Goal: Check status: Check status

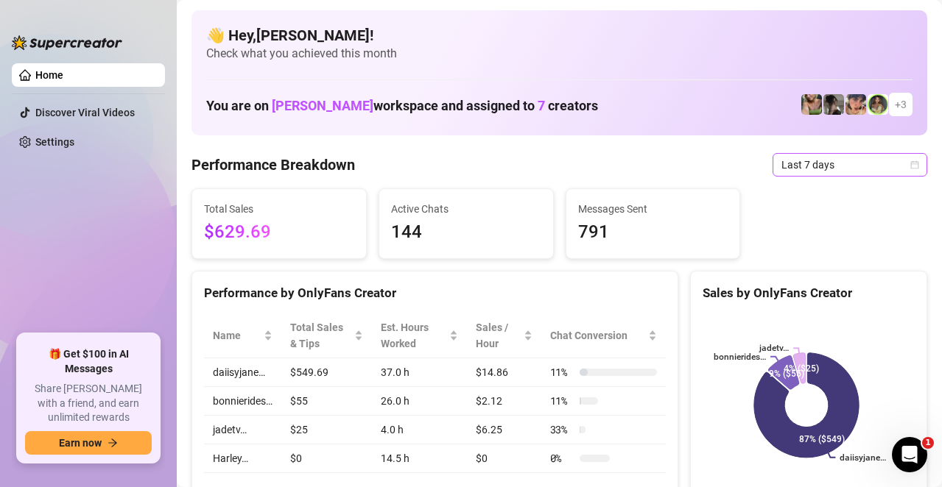
click at [870, 166] on span "Last 7 days" at bounding box center [849, 165] width 137 height 22
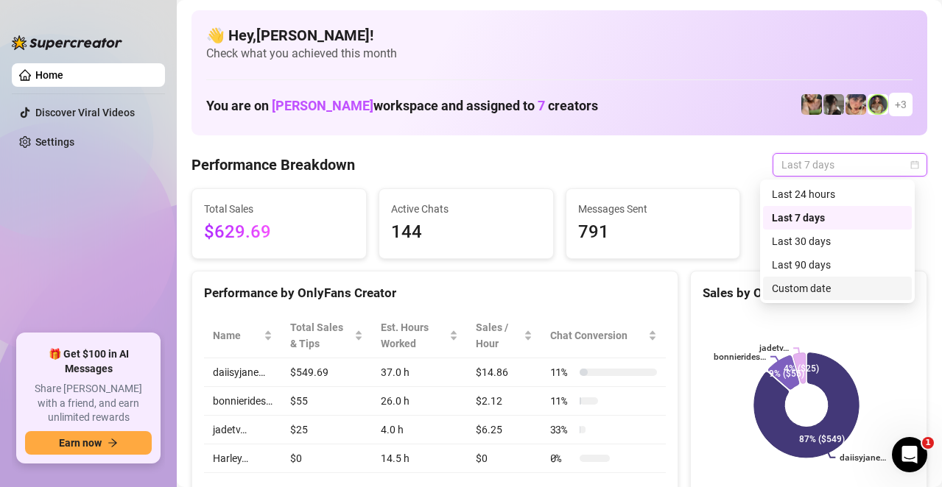
click at [843, 287] on div "Custom date" at bounding box center [837, 289] width 131 height 16
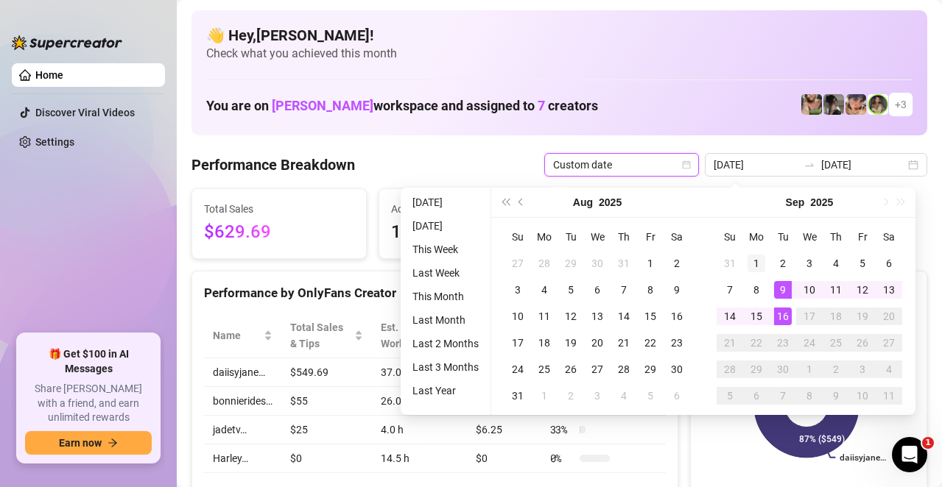
type input "[DATE]"
click at [755, 266] on div "1" at bounding box center [756, 264] width 18 height 18
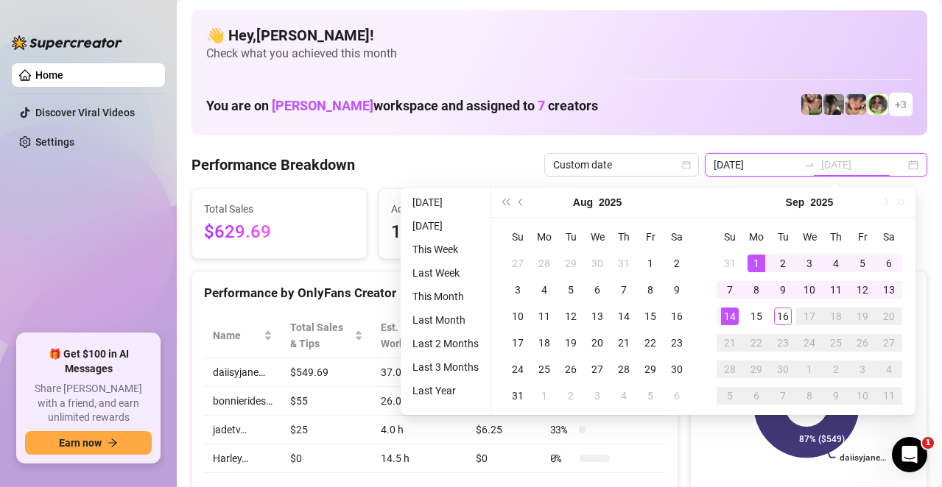
type input "[DATE]"
click at [736, 314] on div "14" at bounding box center [730, 317] width 18 height 18
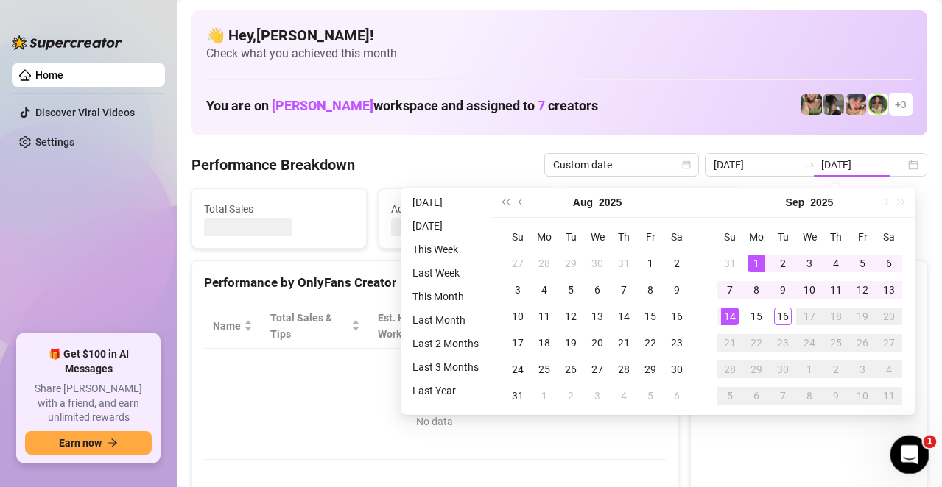
type input "[DATE]"
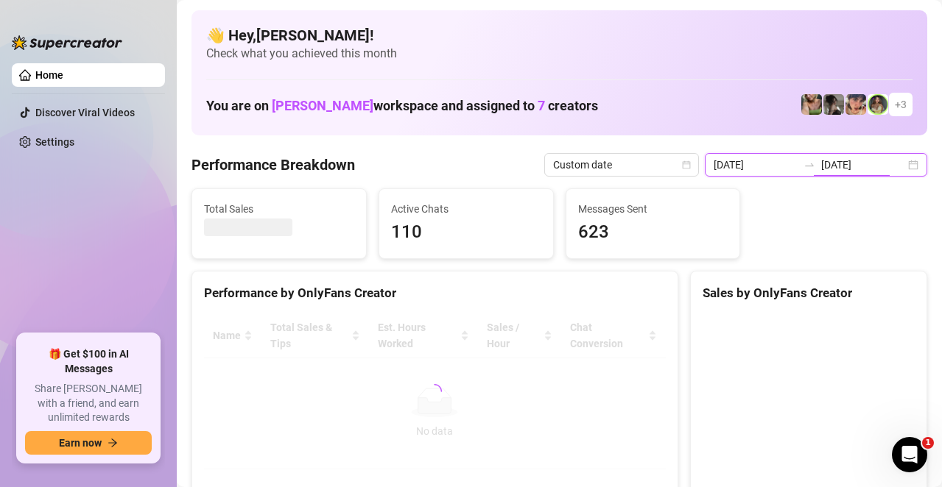
click at [756, 162] on input "[DATE]" at bounding box center [755, 165] width 84 height 16
click at [772, 165] on input "[DATE]" at bounding box center [755, 165] width 84 height 16
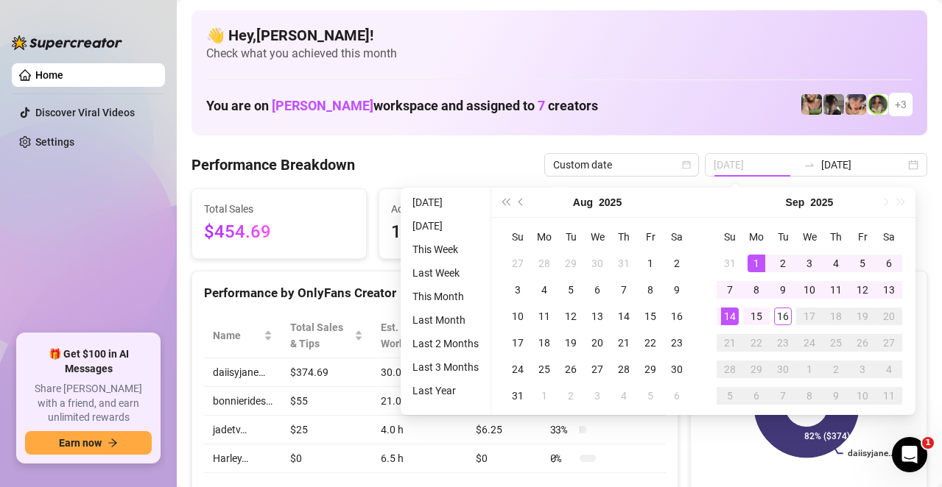
click at [755, 266] on div "1" at bounding box center [756, 264] width 18 height 18
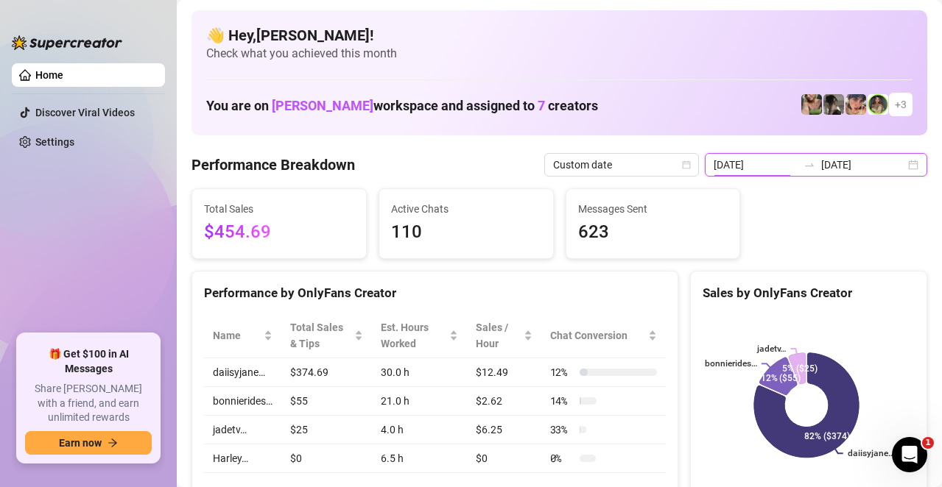
click at [767, 168] on input "[DATE]" at bounding box center [755, 165] width 84 height 16
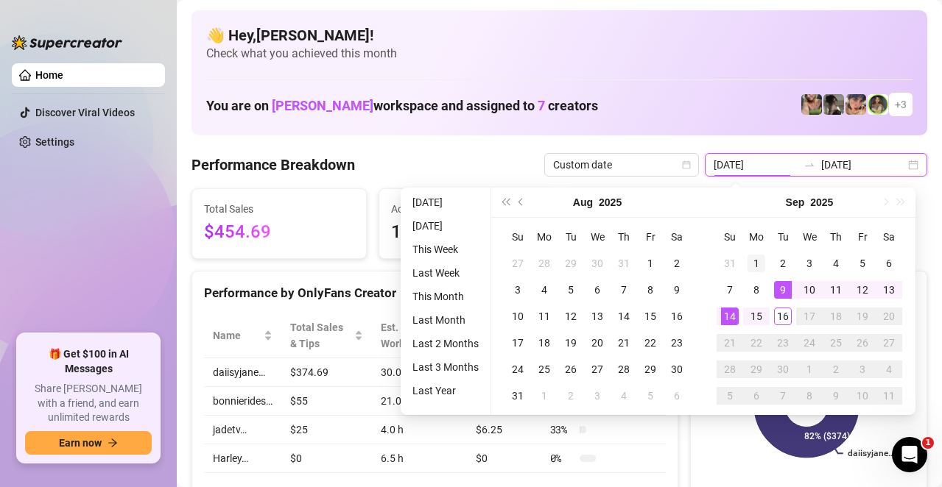
type input "[DATE]"
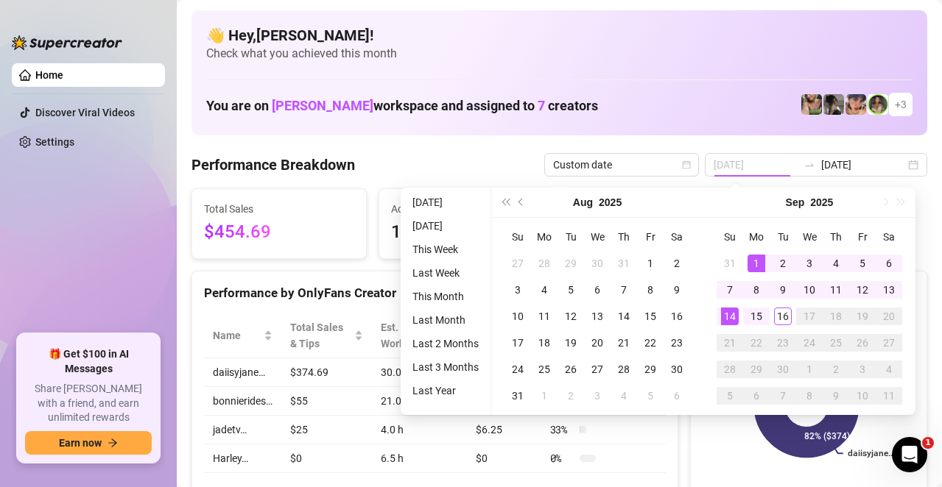
click at [761, 266] on div "1" at bounding box center [756, 264] width 18 height 18
type input "[DATE]"
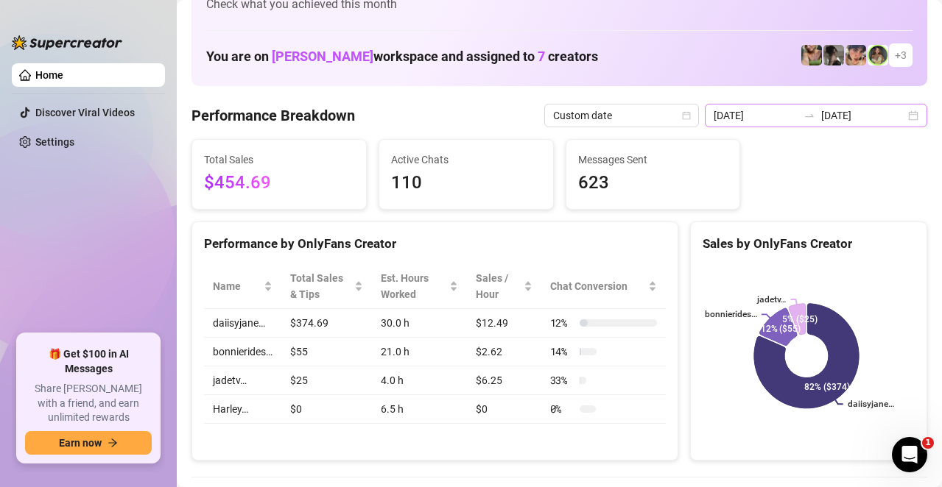
scroll to position [74, 0]
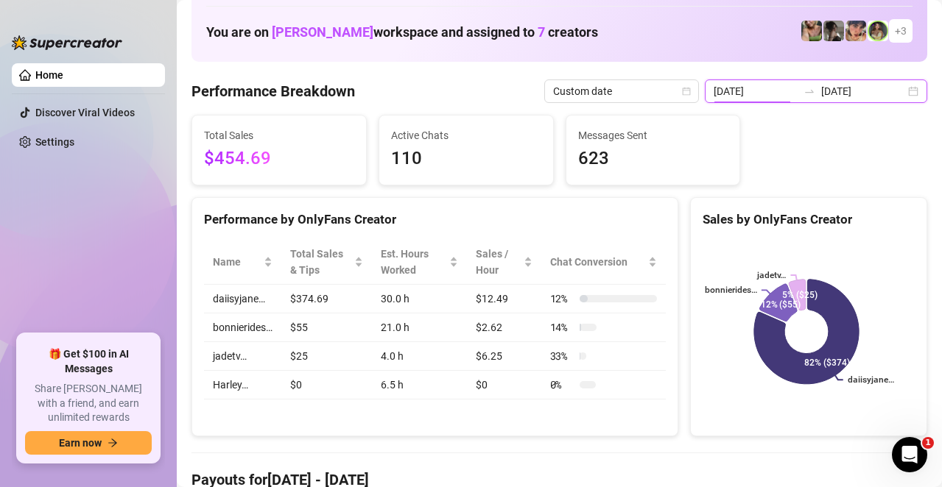
click at [746, 97] on input "[DATE]" at bounding box center [755, 91] width 84 height 16
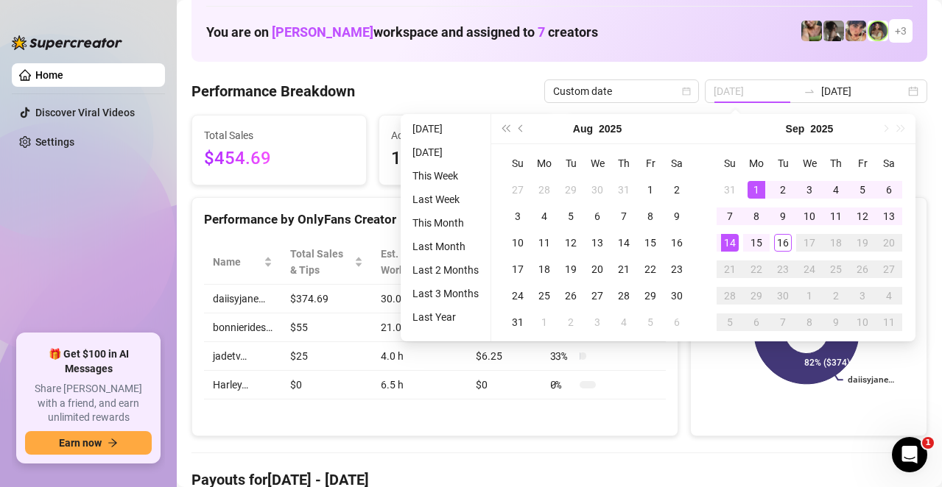
click at [755, 186] on div "1" at bounding box center [756, 190] width 18 height 18
click at [853, 87] on input "[DATE]" at bounding box center [863, 91] width 84 height 16
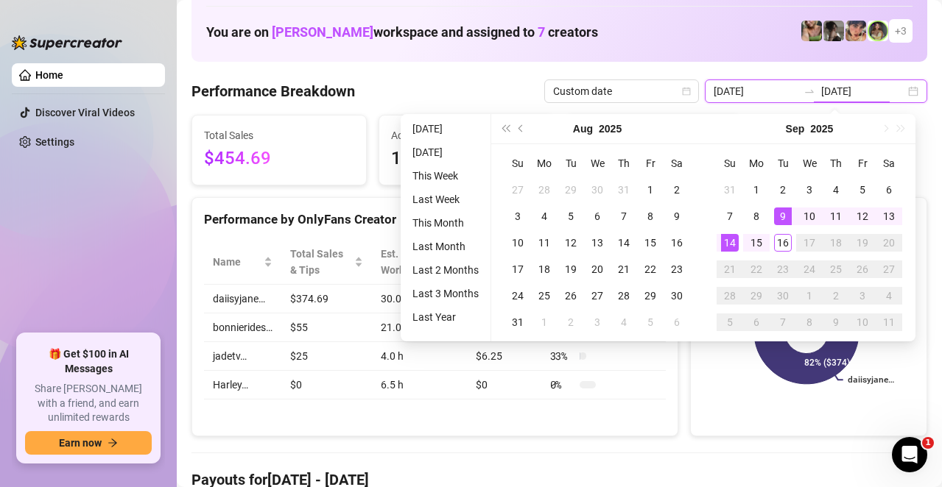
type input "[DATE]"
click at [734, 239] on div "14" at bounding box center [730, 243] width 18 height 18
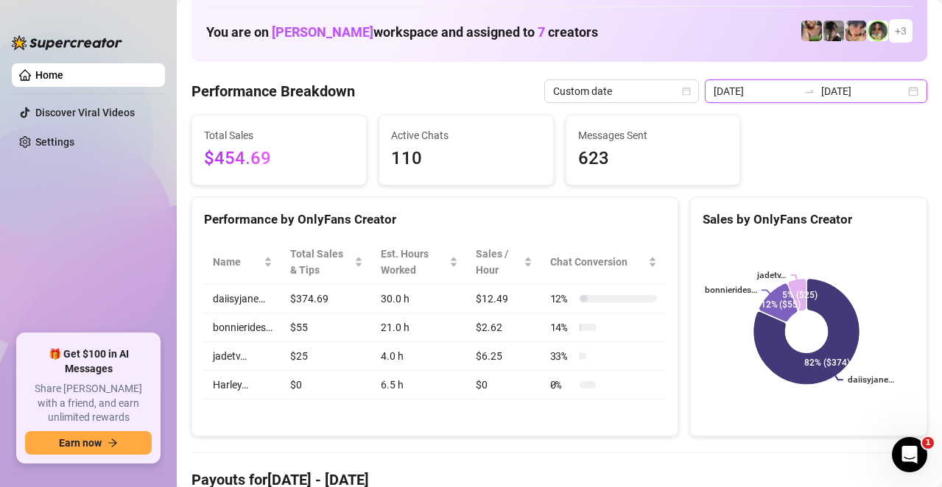
click at [758, 92] on input "[DATE]" at bounding box center [755, 91] width 84 height 16
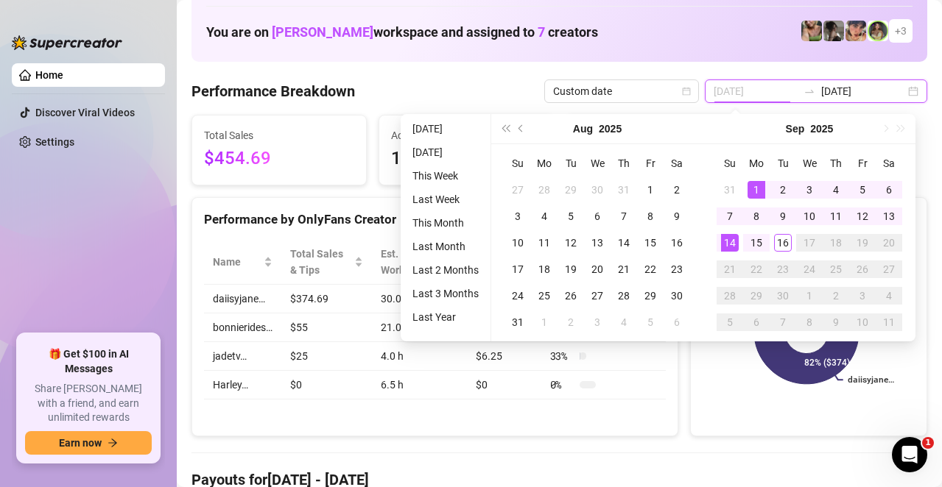
type input "[DATE]"
click at [750, 186] on div "1" at bounding box center [756, 190] width 18 height 18
type input "[DATE]"
click at [866, 122] on div "[DATE]" at bounding box center [809, 128] width 134 height 29
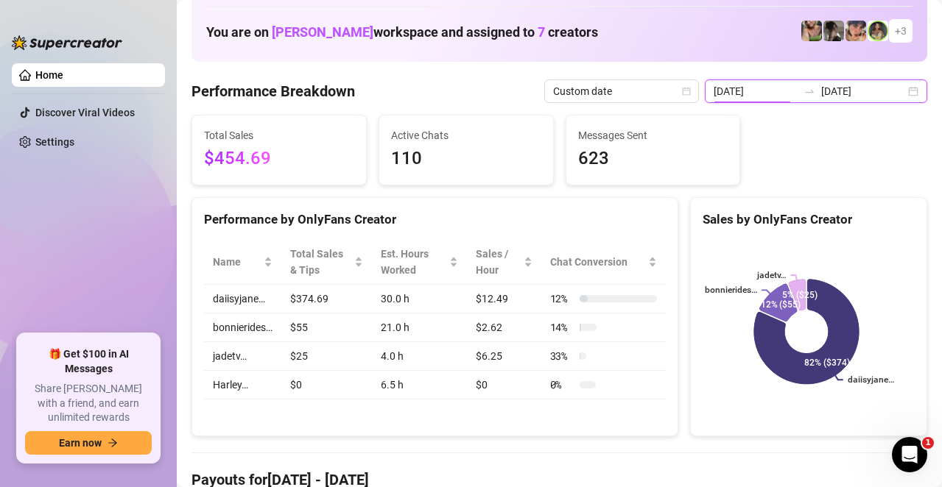
click at [765, 91] on input "[DATE]" at bounding box center [755, 91] width 84 height 16
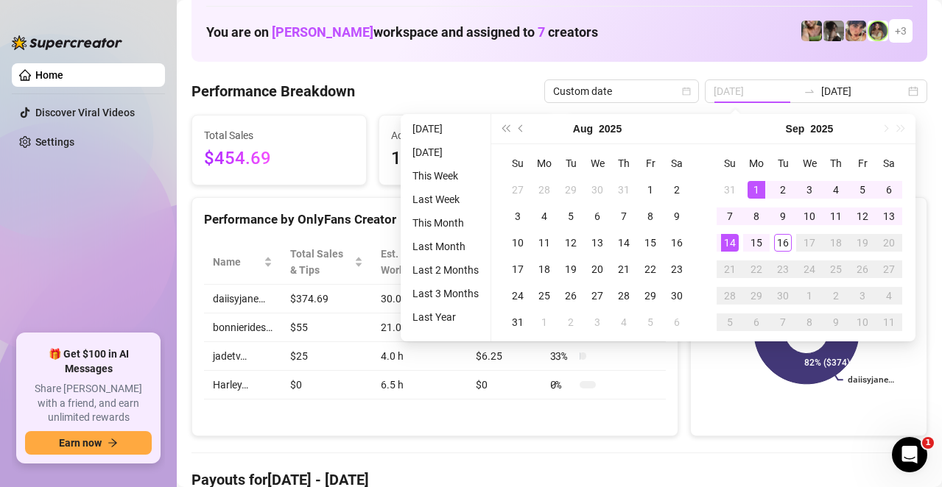
click at [759, 187] on div "1" at bounding box center [756, 190] width 18 height 18
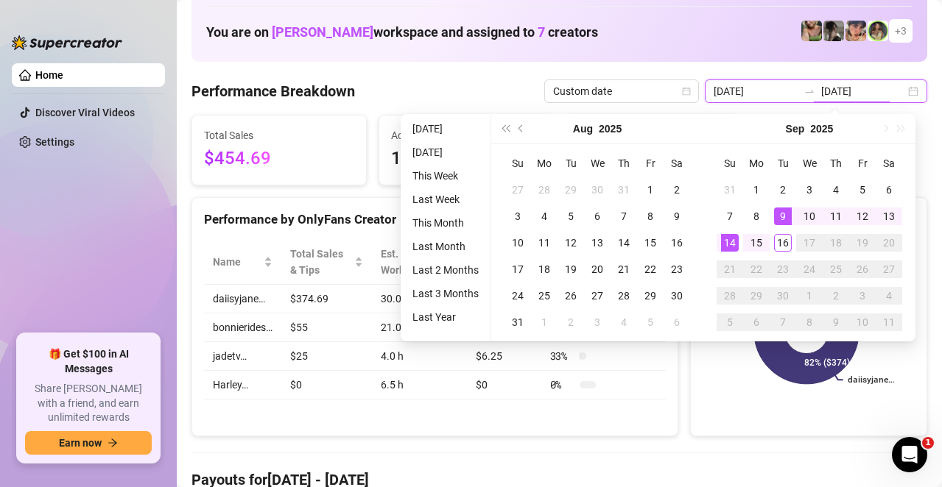
type input "[DATE]"
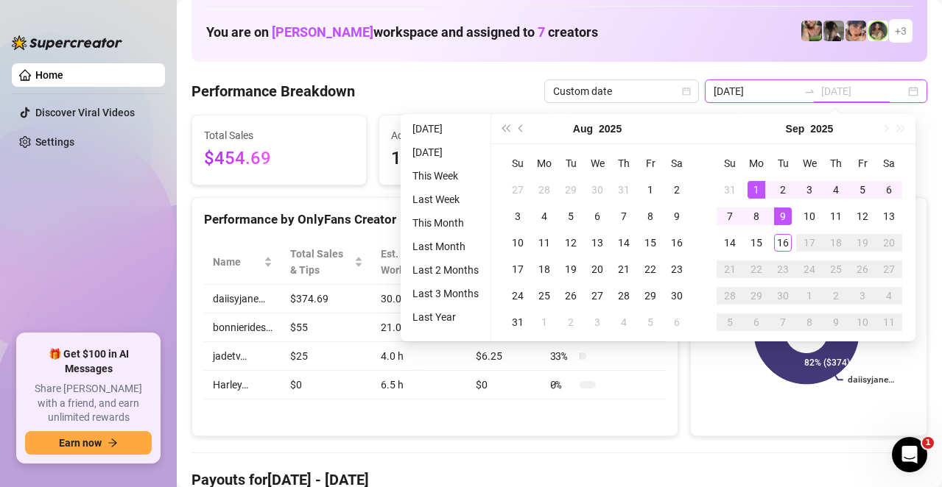
type input "[DATE]"
click at [755, 191] on div "1" at bounding box center [756, 190] width 18 height 18
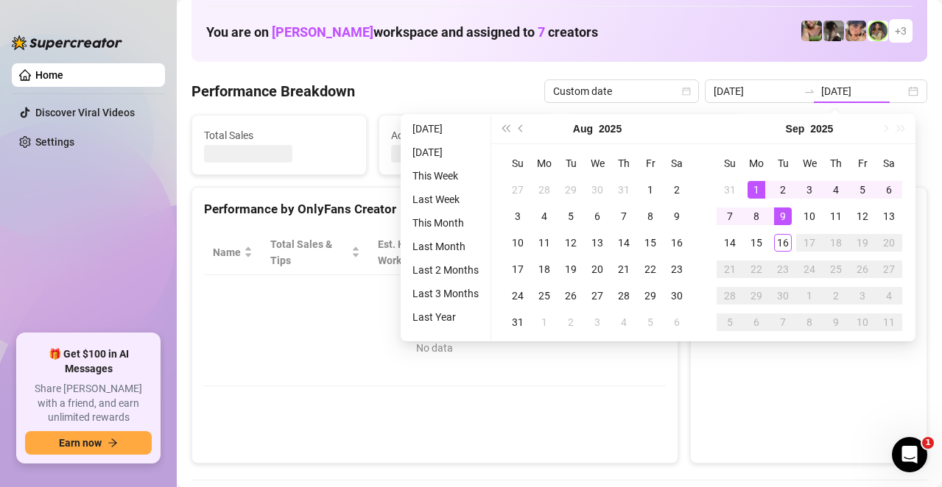
type input "[DATE]"
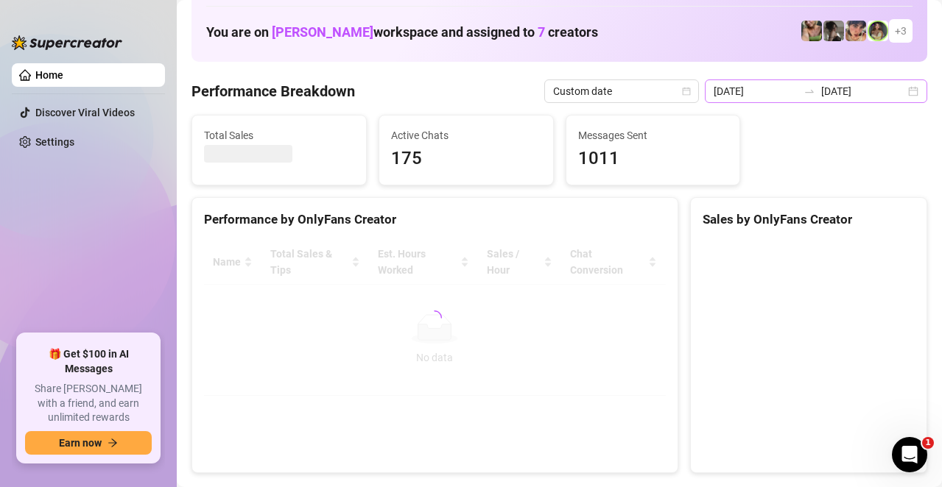
click at [896, 94] on div "[DATE] [DATE]" at bounding box center [816, 92] width 222 height 24
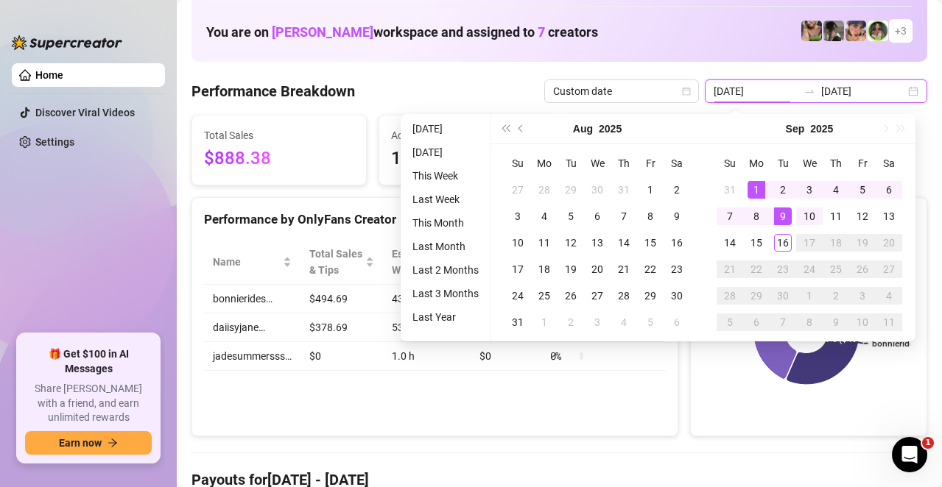
click at [868, 89] on input "[DATE]" at bounding box center [863, 91] width 84 height 16
type input "[DATE]"
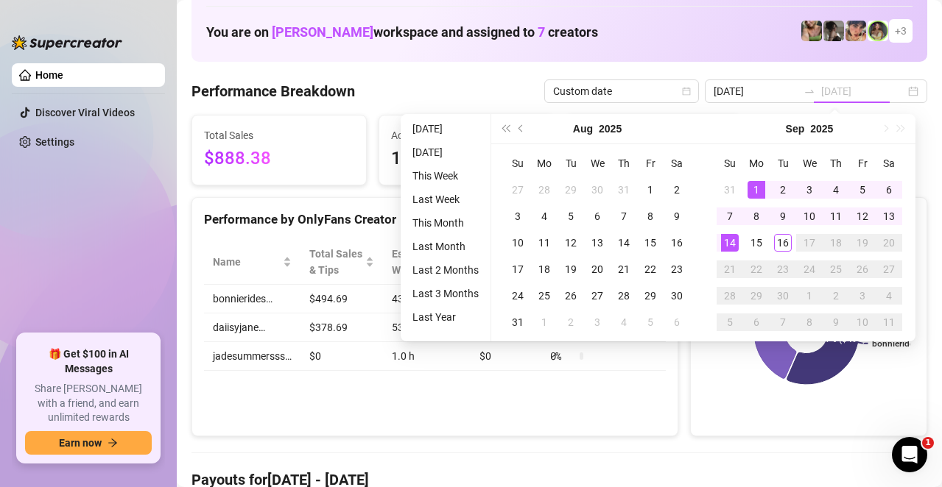
click at [736, 238] on div "14" at bounding box center [730, 243] width 18 height 18
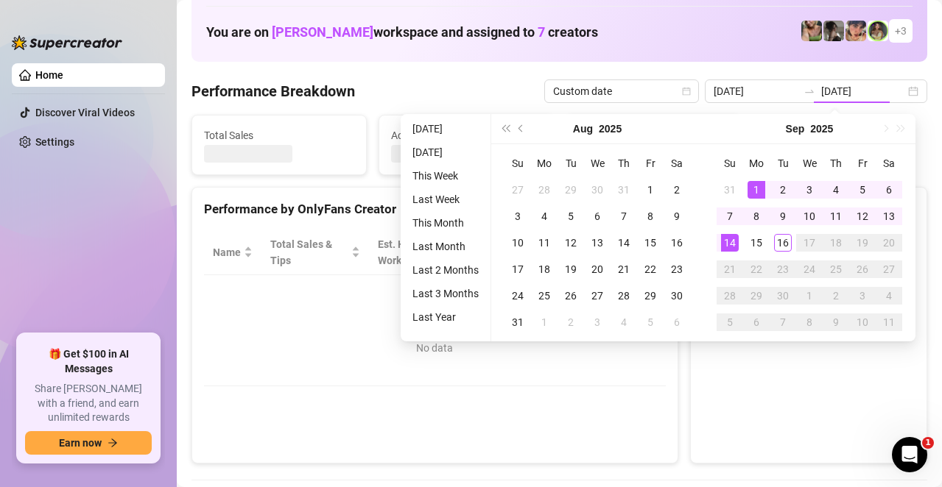
type input "[DATE]"
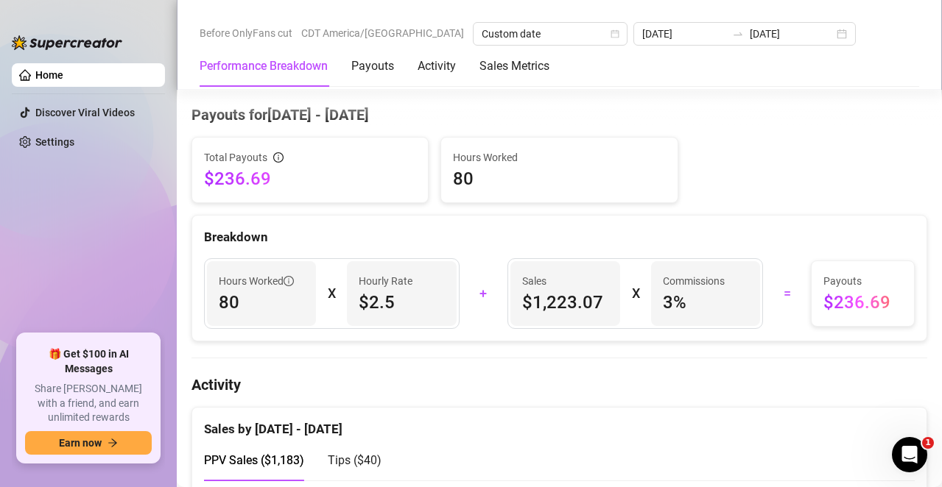
scroll to position [515, 0]
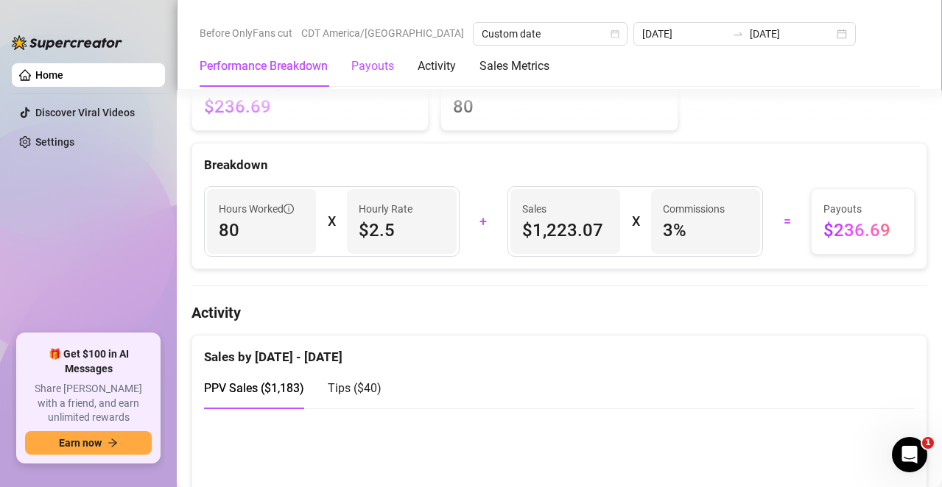
click at [374, 69] on div "Payouts" at bounding box center [372, 66] width 43 height 18
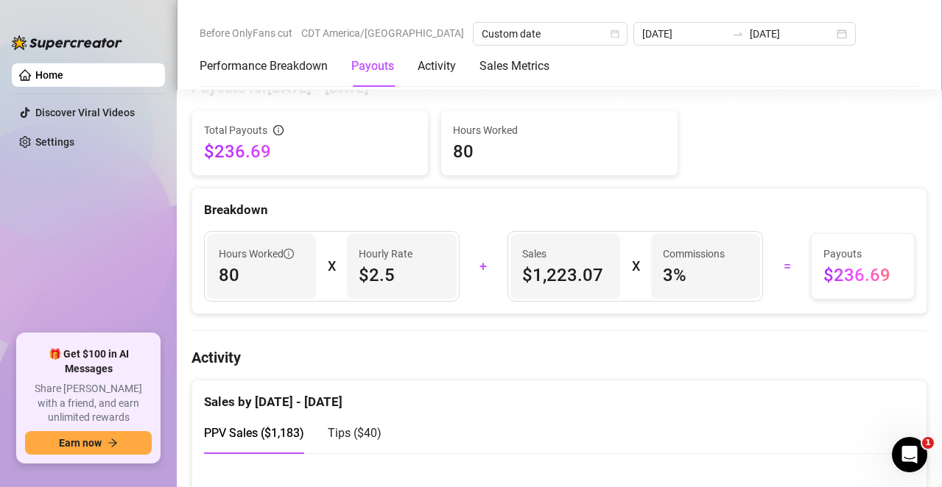
click at [375, 75] on div "Payouts" at bounding box center [372, 66] width 43 height 41
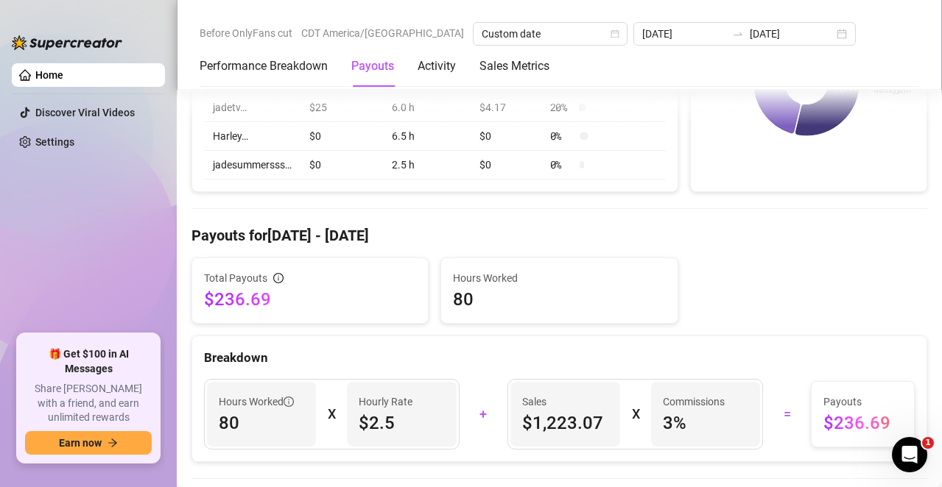
scroll to position [397, 0]
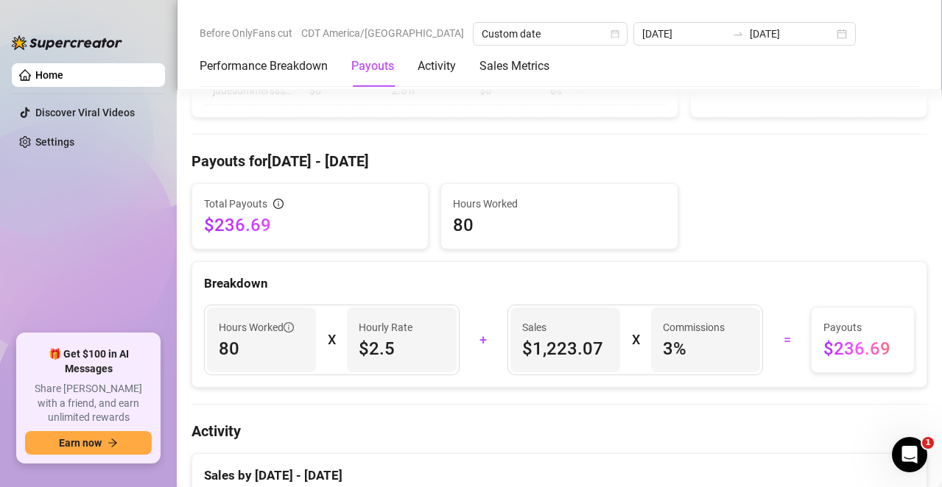
click at [303, 172] on h4 "Payouts for [DATE] - [DATE]" at bounding box center [559, 161] width 736 height 21
click at [313, 172] on h4 "Payouts for [DATE] - [DATE]" at bounding box center [559, 161] width 736 height 21
click at [370, 67] on div "Payouts" at bounding box center [372, 66] width 43 height 18
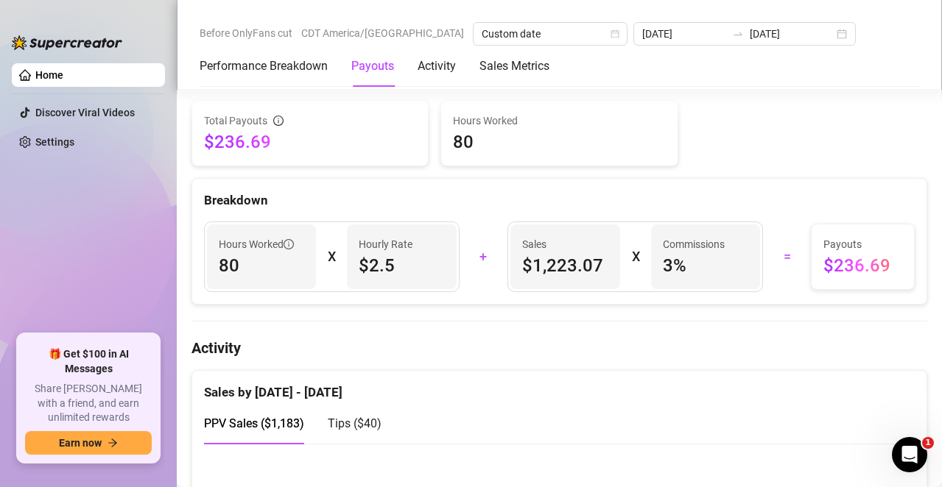
scroll to position [490, 0]
